Goal: Navigation & Orientation: Find specific page/section

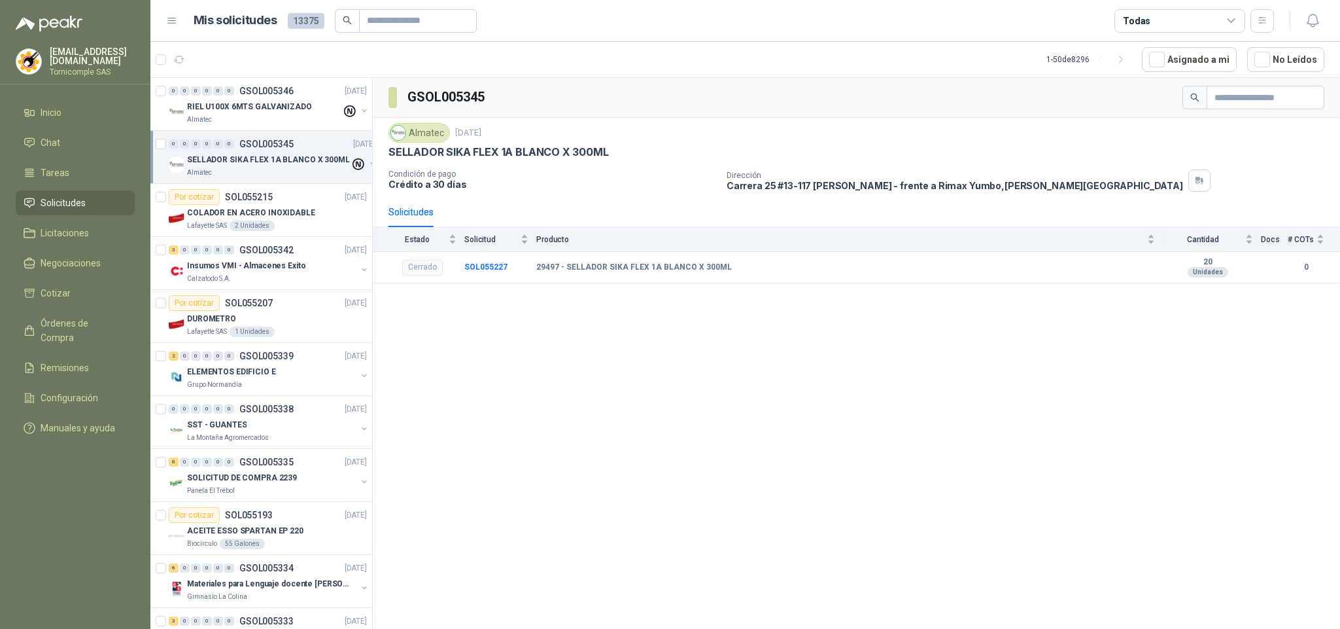
click at [61, 96] on menu "[EMAIL_ADDRESS][DOMAIN_NAME] Tornicomple SAS Inicio Chat Tareas Solicitudes Lic…" at bounding box center [75, 314] width 150 height 629
click at [63, 106] on li "Inicio" at bounding box center [75, 112] width 103 height 14
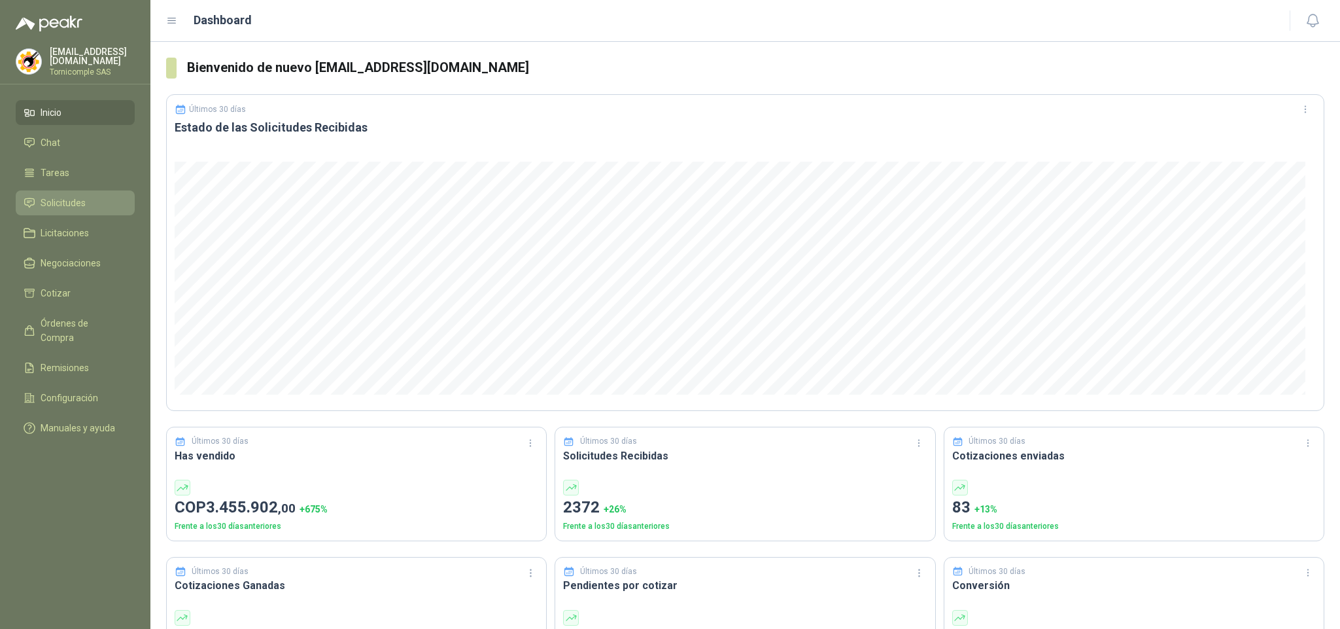
click at [69, 205] on span "Solicitudes" at bounding box center [63, 203] width 45 height 14
